Goal: Find specific page/section: Find specific page/section

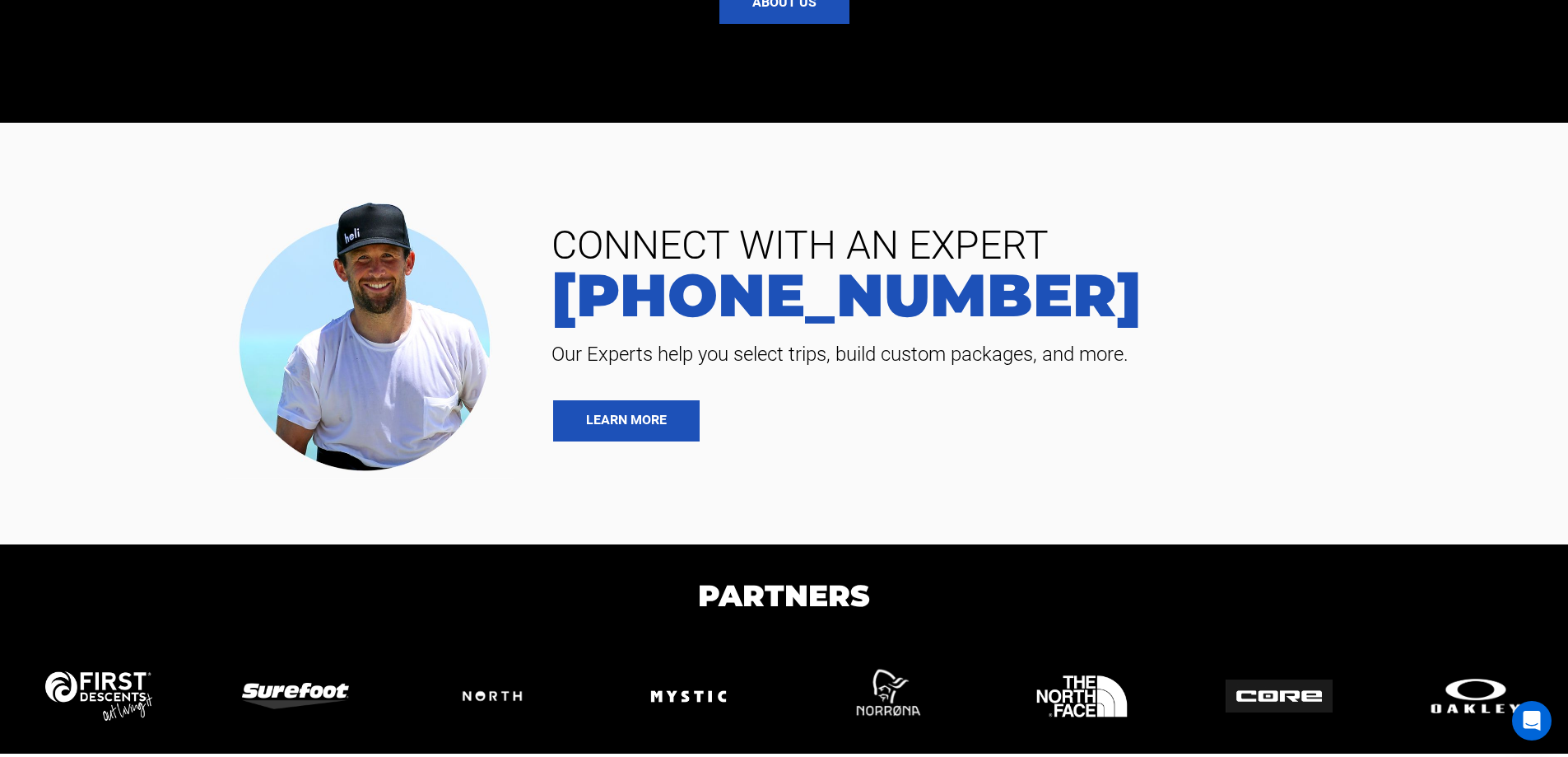
scroll to position [3891, 0]
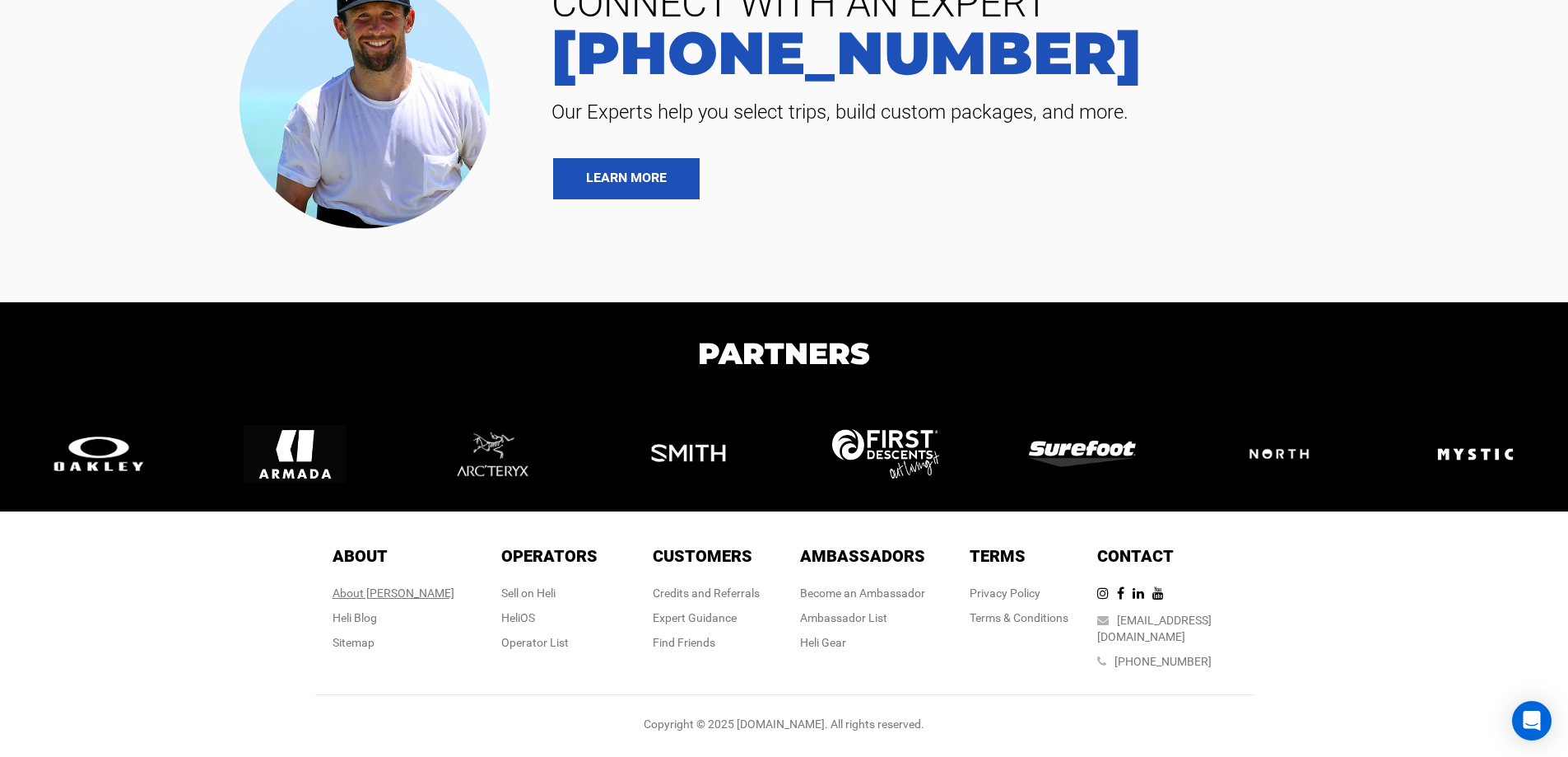
click at [405, 601] on div "About [PERSON_NAME]" at bounding box center [394, 593] width 122 height 17
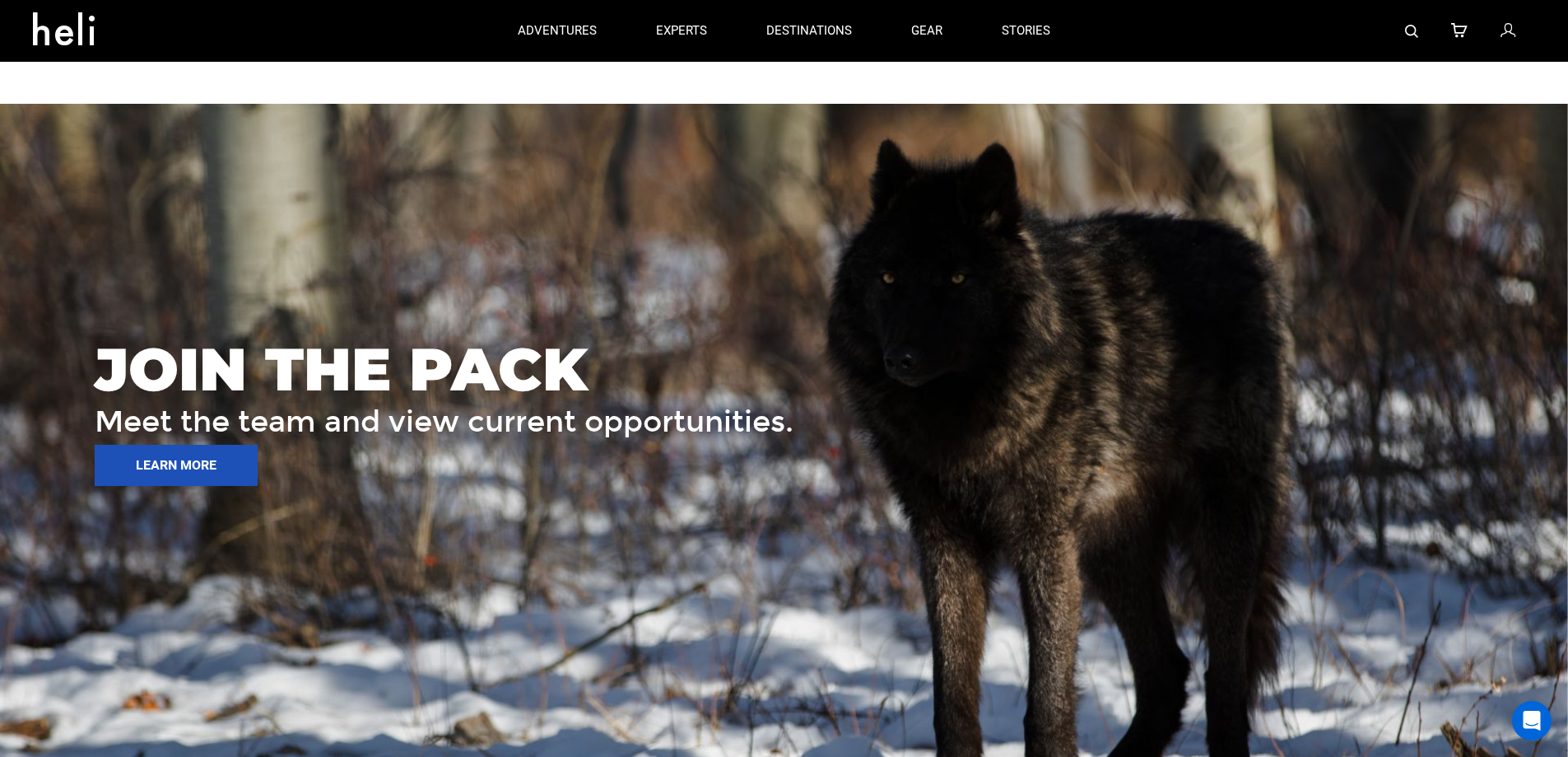
scroll to position [2128, 0]
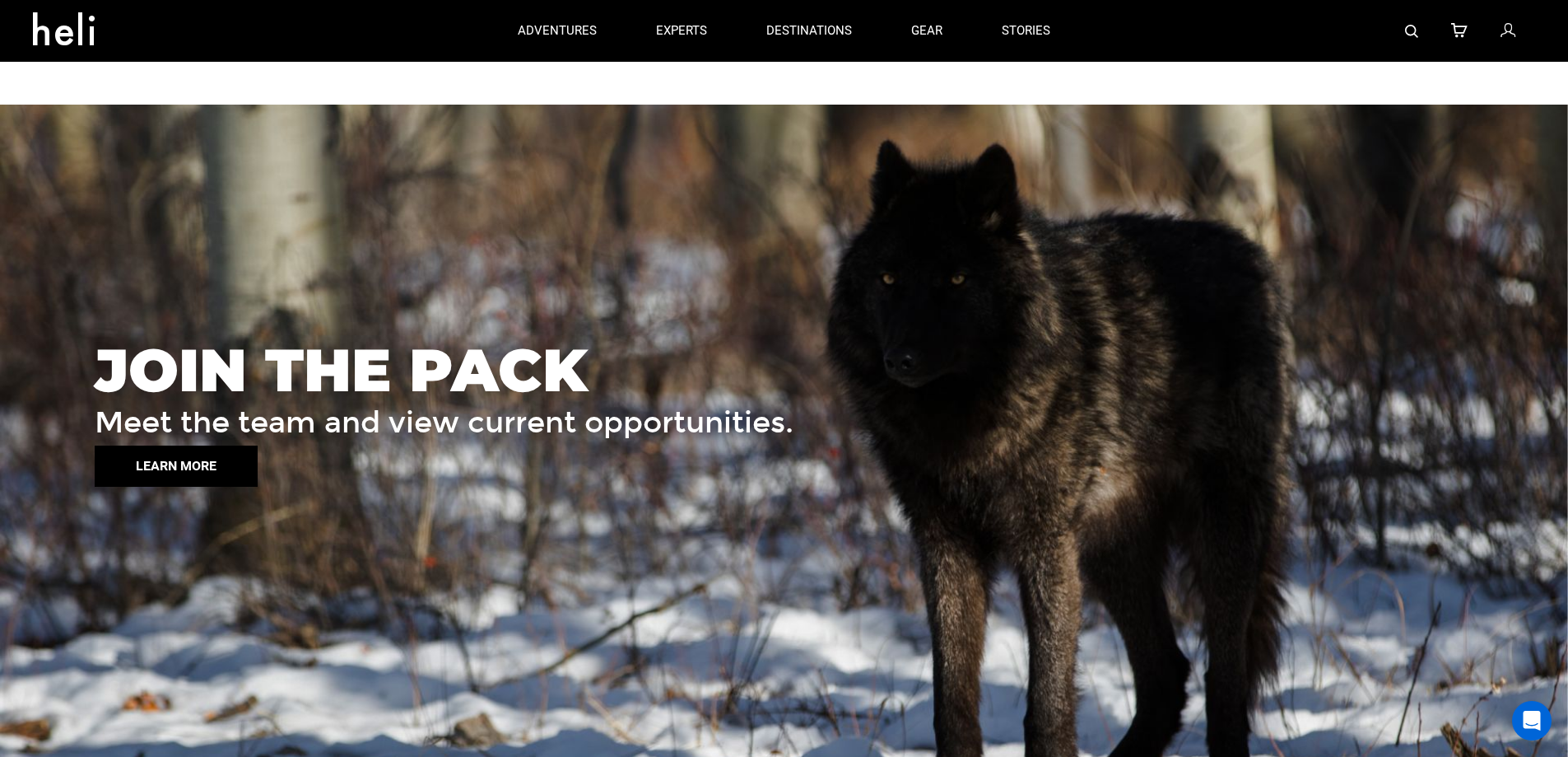
click at [194, 463] on button "LEARN MORE" at bounding box center [176, 466] width 163 height 41
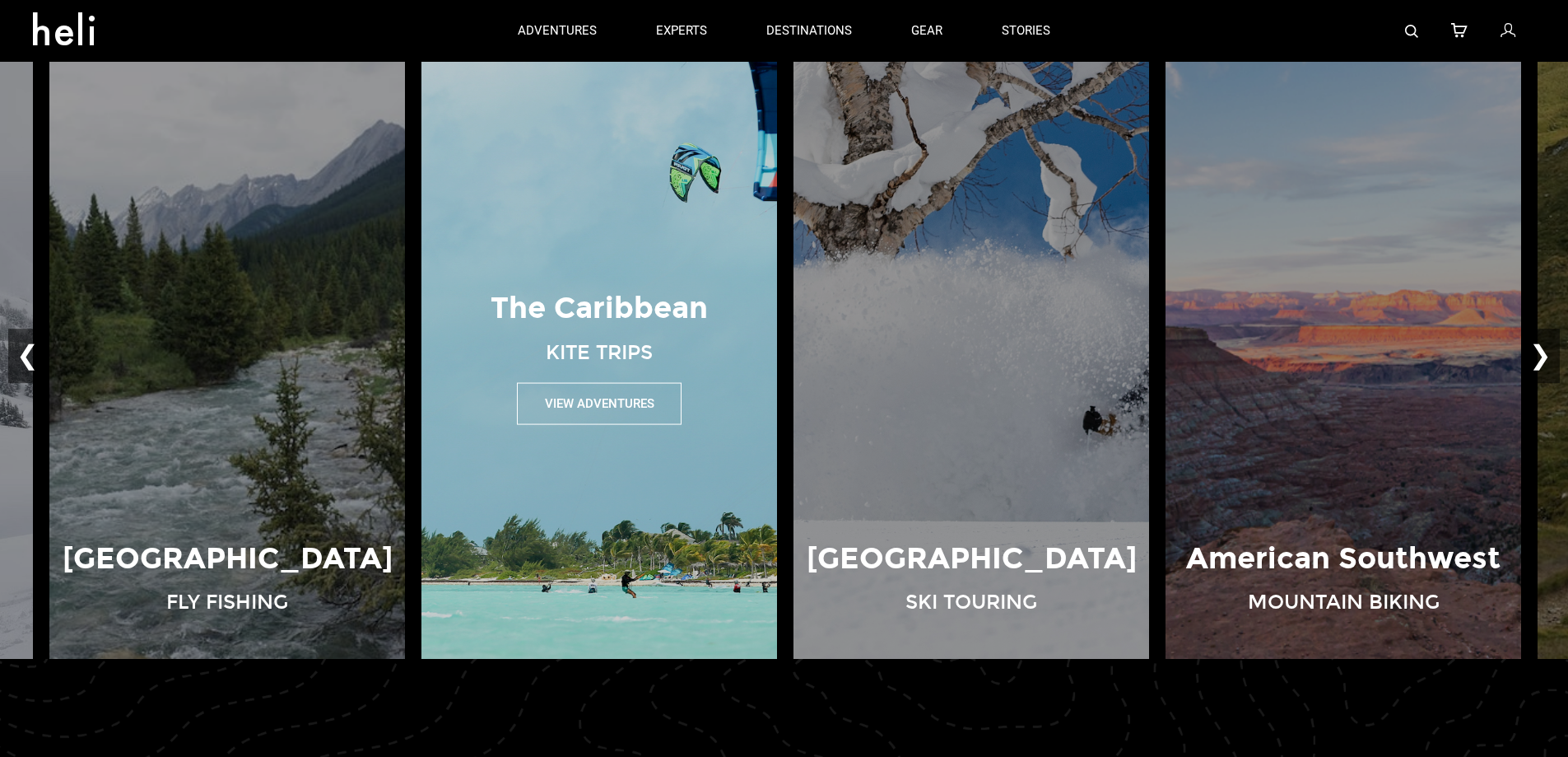
scroll to position [1190, 0]
